Goal: Complete application form

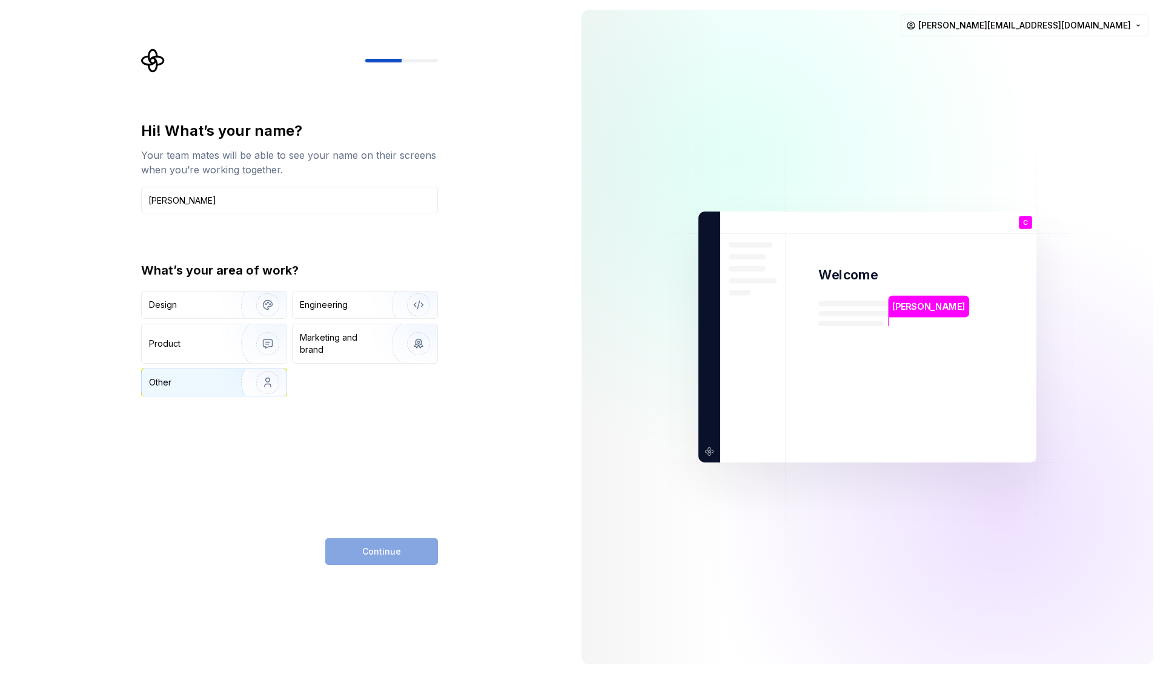
type input "[PERSON_NAME]"
click at [254, 385] on img "button" at bounding box center [260, 382] width 78 height 81
click at [399, 543] on button "Continue" at bounding box center [381, 551] width 113 height 27
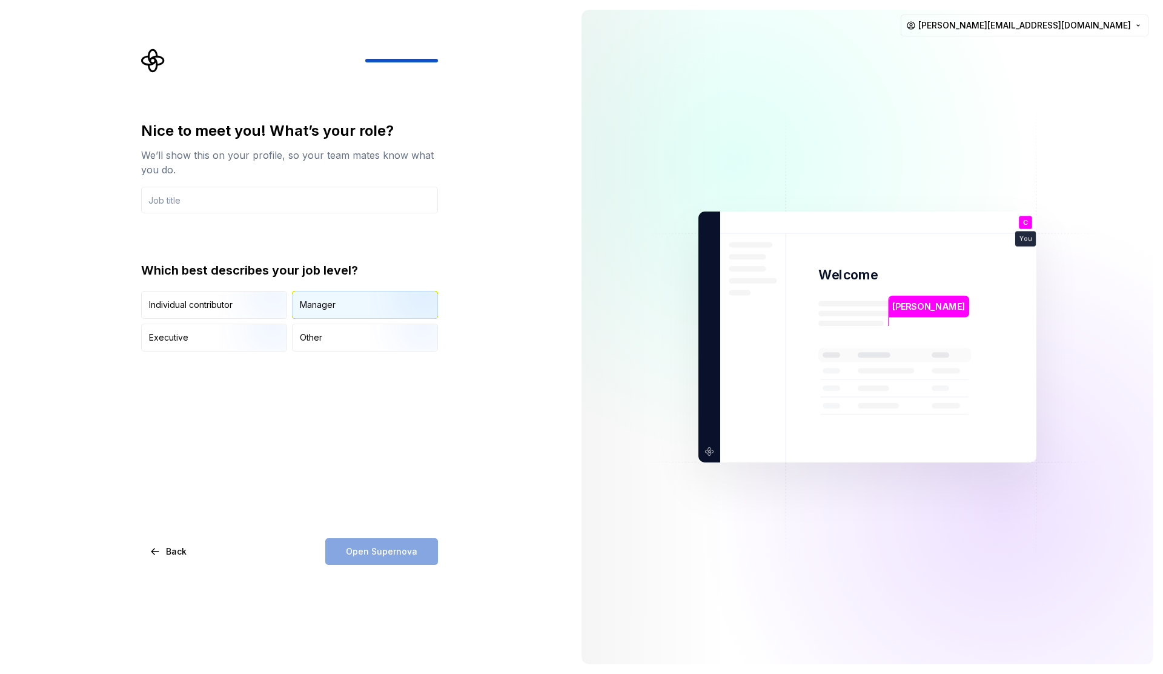
click at [339, 309] on div "Manager" at bounding box center [365, 304] width 145 height 27
click at [251, 207] on input "text" at bounding box center [289, 200] width 297 height 27
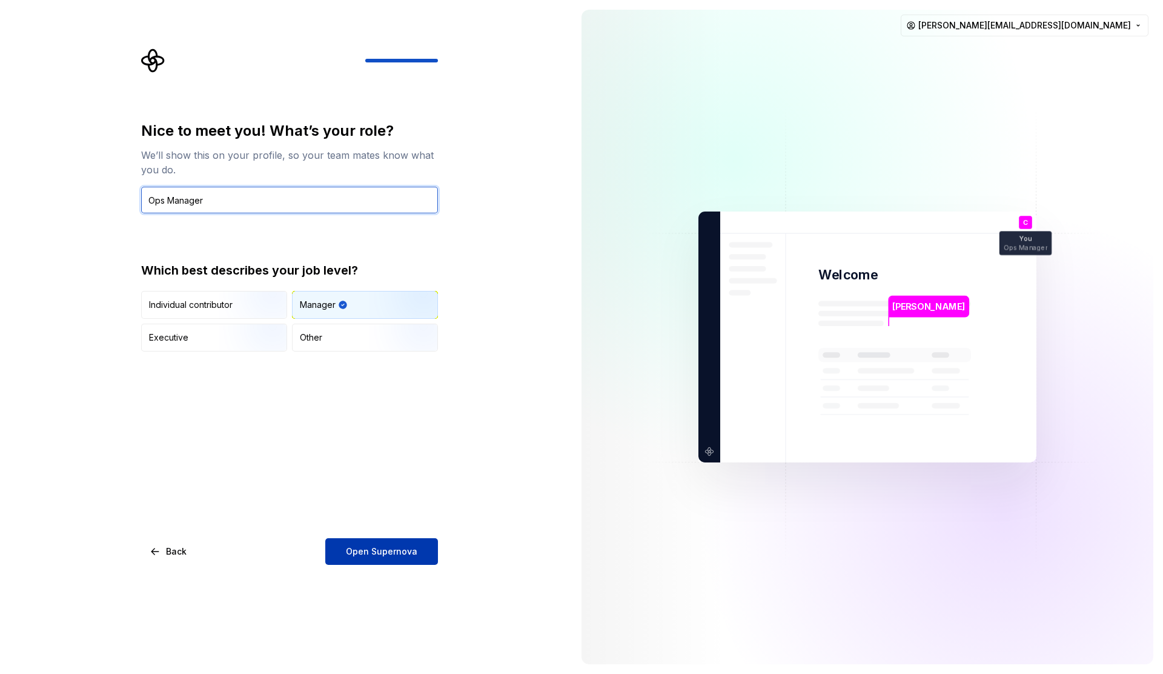
type input "Ops Manager"
click at [418, 549] on button "Open Supernova" at bounding box center [381, 551] width 113 height 27
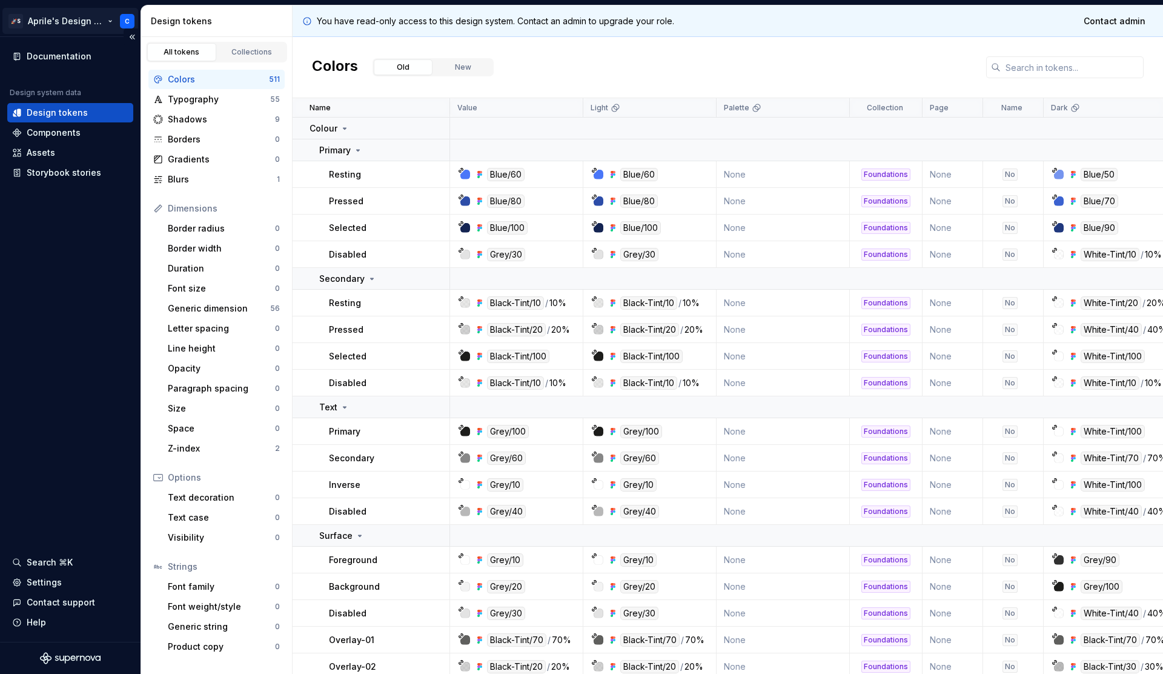
click at [48, 22] on html "🚀S Aprile's Design System C Documentation Design system data Design tokens Comp…" at bounding box center [581, 337] width 1163 height 674
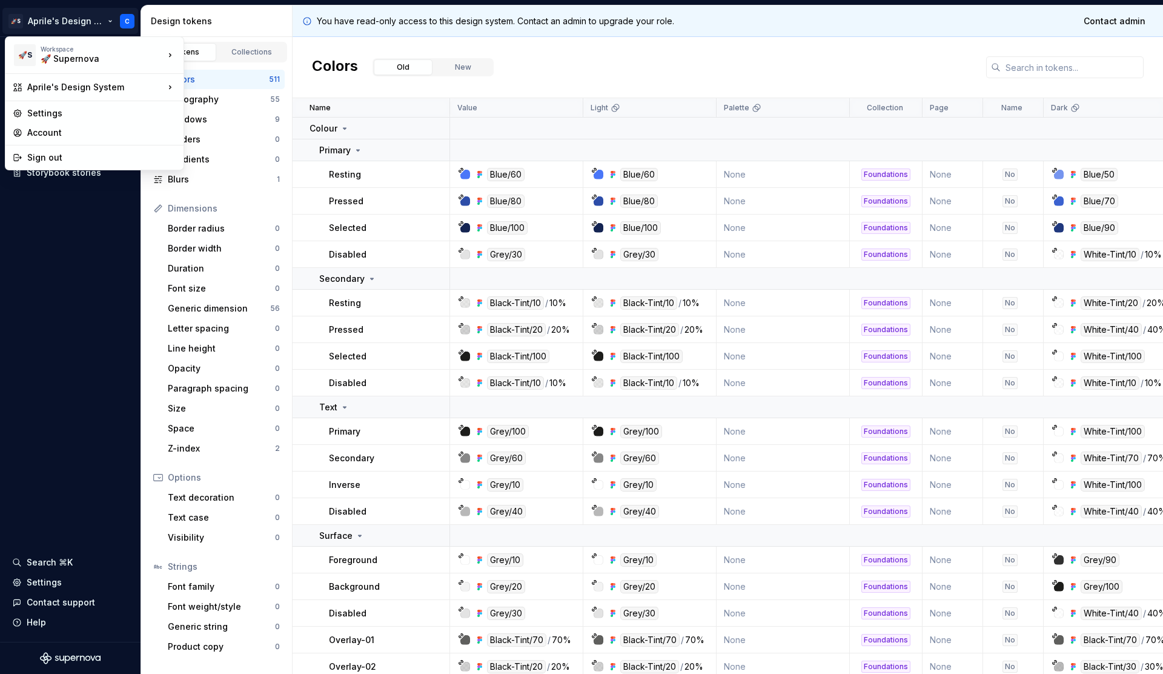
click at [43, 259] on html "🚀S Aprile's Design System C Documentation Design system data Design tokens Comp…" at bounding box center [581, 337] width 1163 height 674
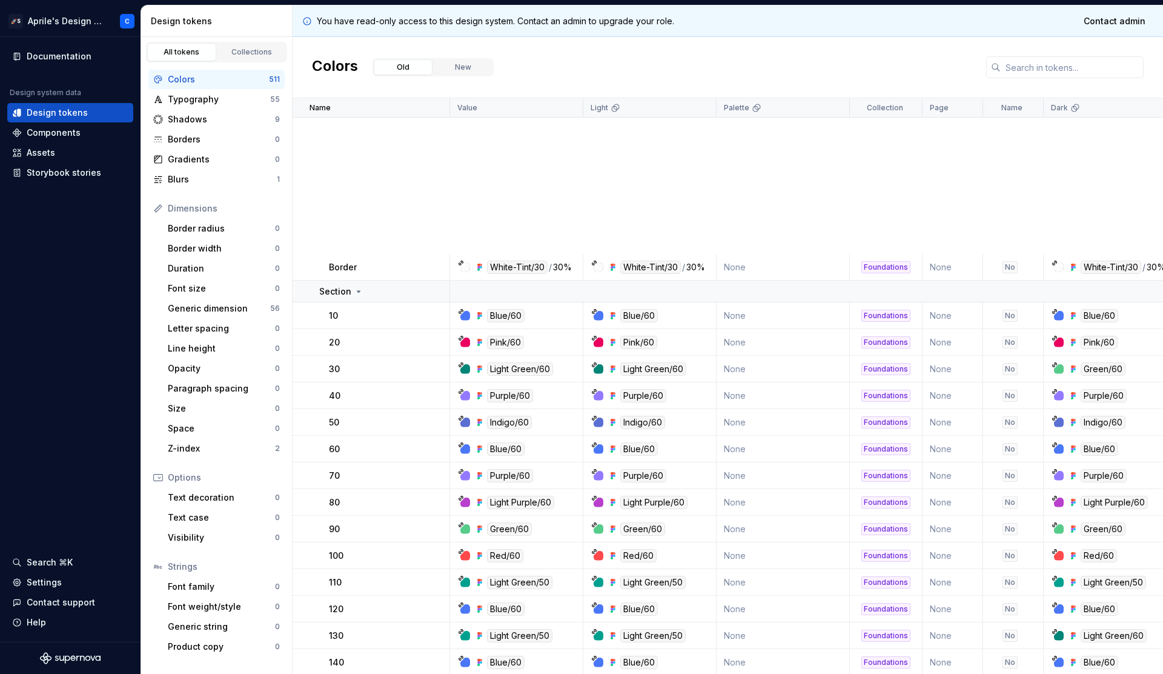
scroll to position [1659, 0]
